Goal: Information Seeking & Learning: Find specific fact

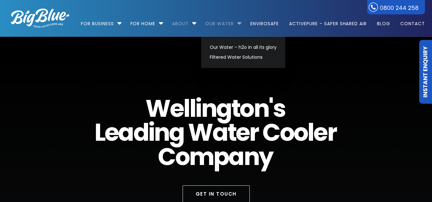
click at [226, 20] on link "Our Water" at bounding box center [219, 20] width 37 height 41
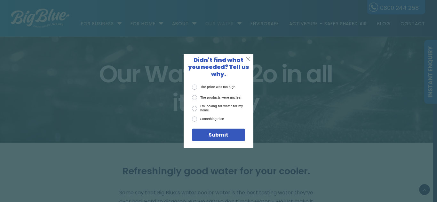
click at [250, 59] on span "X" at bounding box center [247, 59] width 5 height 7
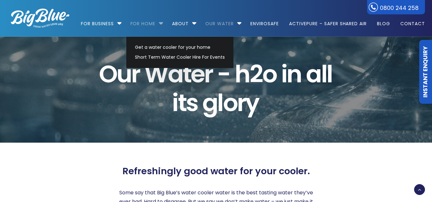
click at [142, 26] on link "For Home" at bounding box center [143, 20] width 34 height 41
click at [178, 55] on link "Short Term Water Cooler Hire For Events" at bounding box center [180, 57] width 96 height 10
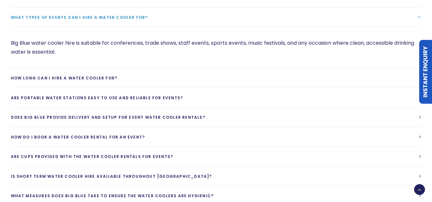
scroll to position [621, 0]
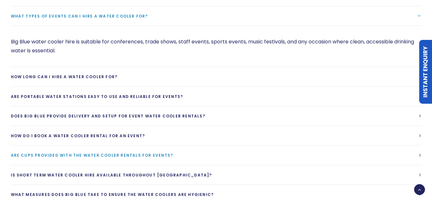
click at [382, 153] on link "Are cups provided with the water cooler rentals for events?" at bounding box center [216, 155] width 410 height 19
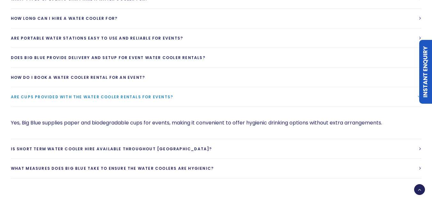
scroll to position [638, 0]
click at [347, 95] on link "Are cups provided with the water cooler rentals for events?" at bounding box center [216, 96] width 410 height 19
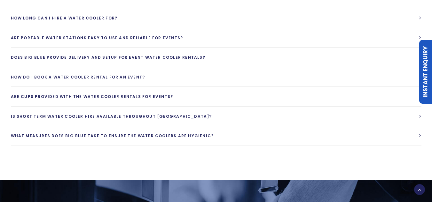
click at [0, 101] on div "What types of events can I hire a water cooler for? Big Blue water cooler hire …" at bounding box center [210, 67] width 422 height 158
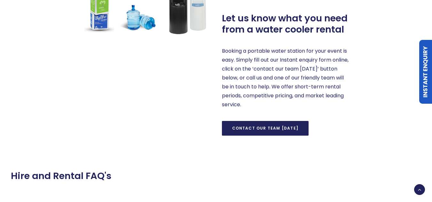
scroll to position [425, 0]
